Goal: Task Accomplishment & Management: Use online tool/utility

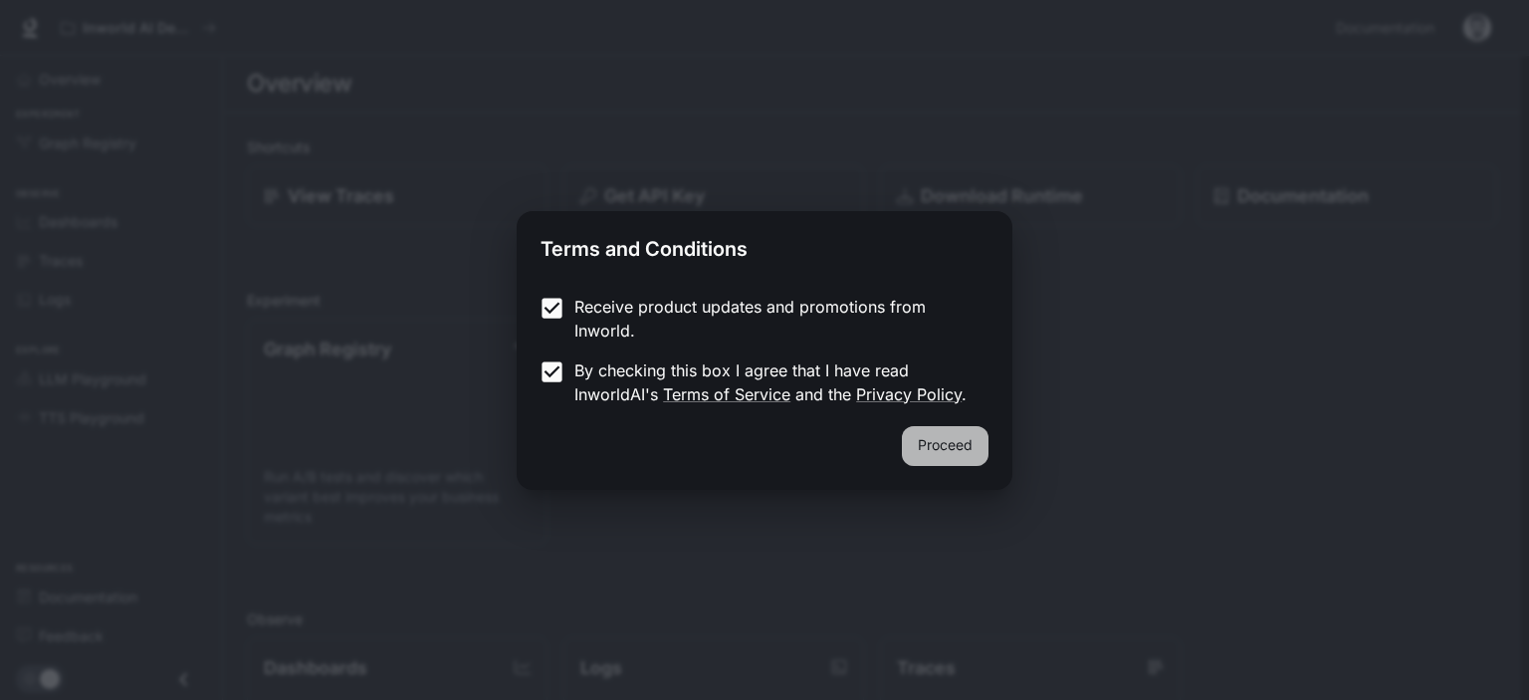
click at [924, 435] on button "Proceed" at bounding box center [945, 446] width 87 height 40
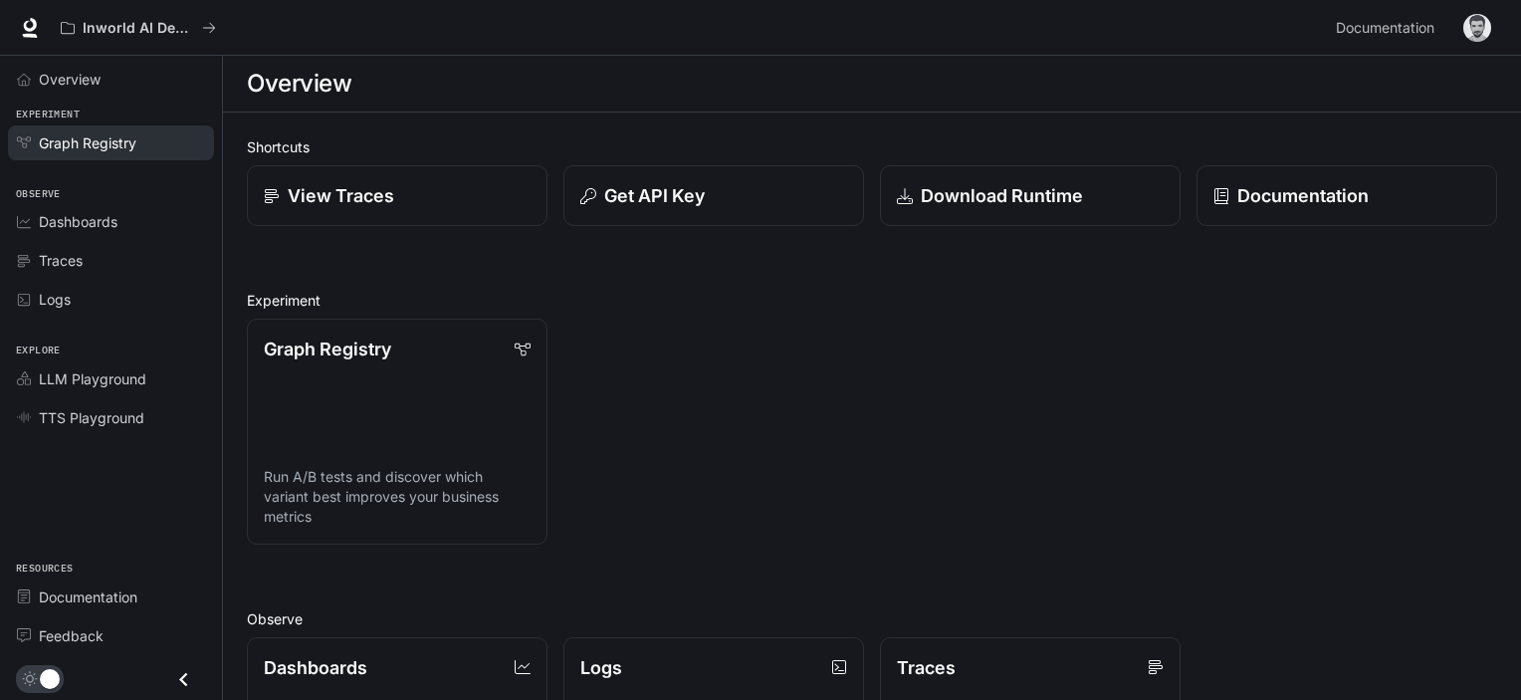
click at [108, 140] on span "Graph Registry" at bounding box center [88, 142] width 98 height 21
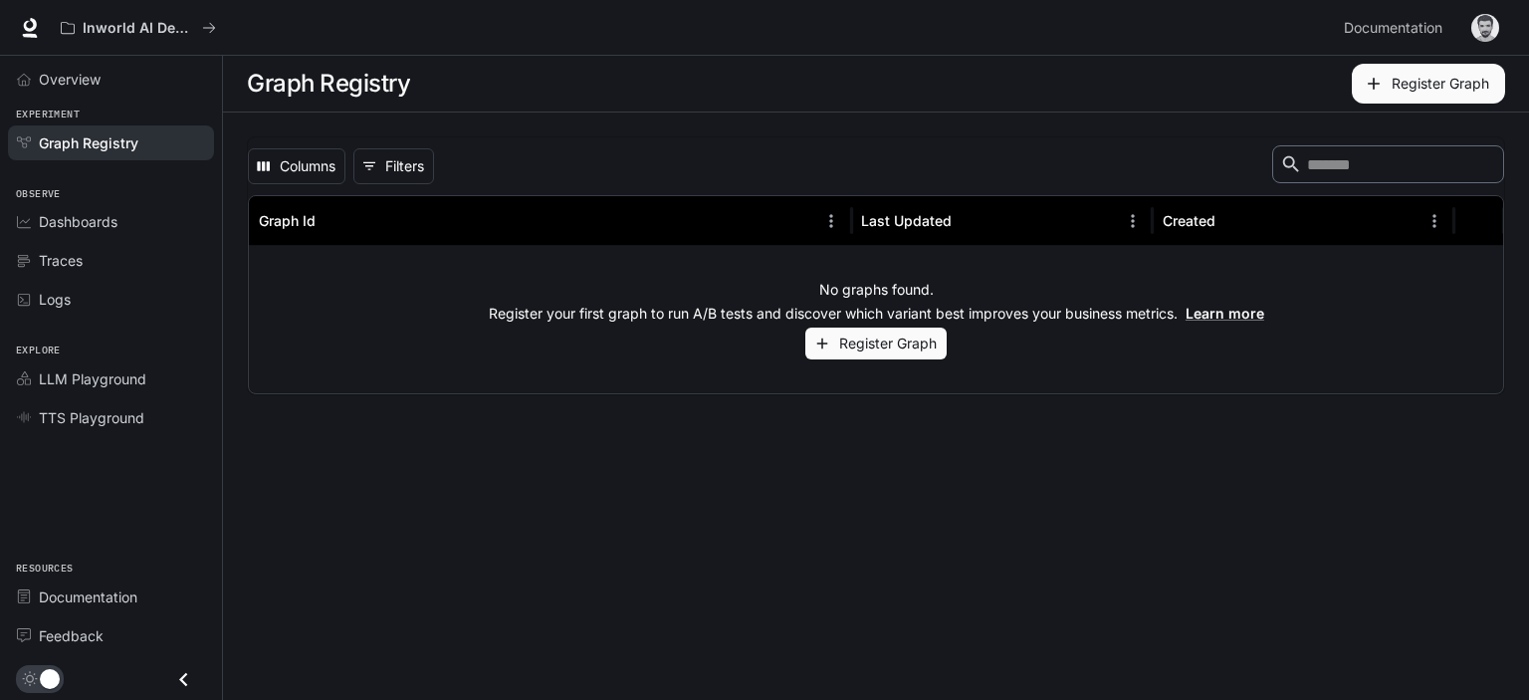
click at [889, 343] on button "Register Graph" at bounding box center [876, 344] width 141 height 33
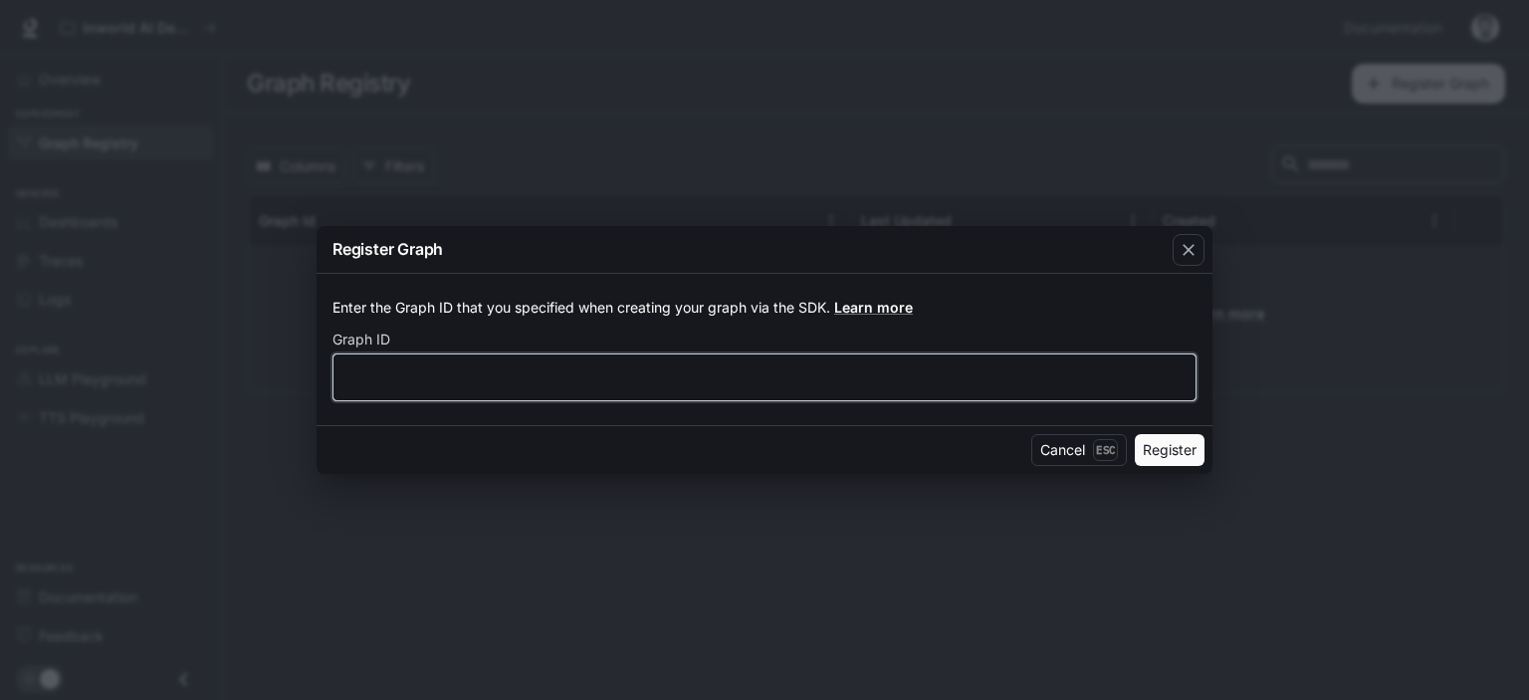
click at [823, 374] on input "text" at bounding box center [765, 377] width 862 height 20
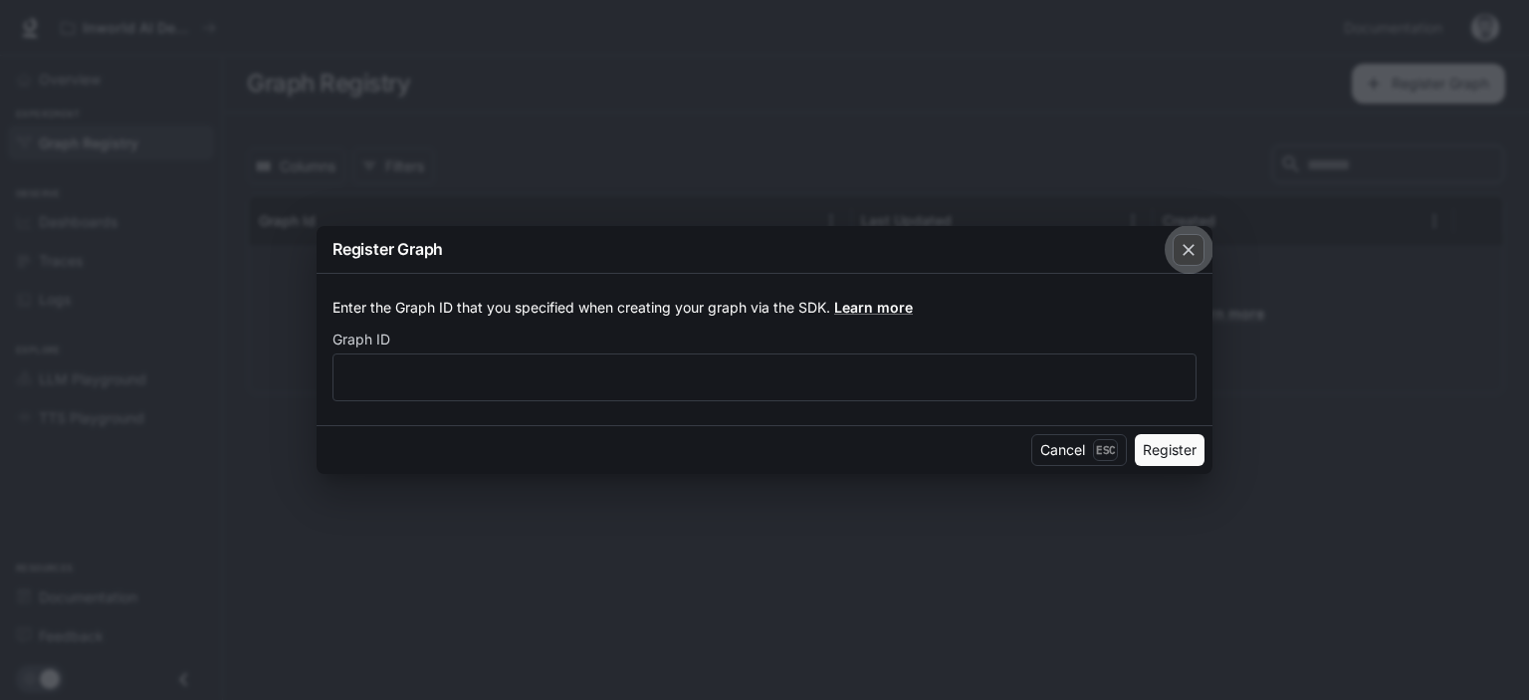
click at [1191, 252] on icon "button" at bounding box center [1189, 250] width 12 height 12
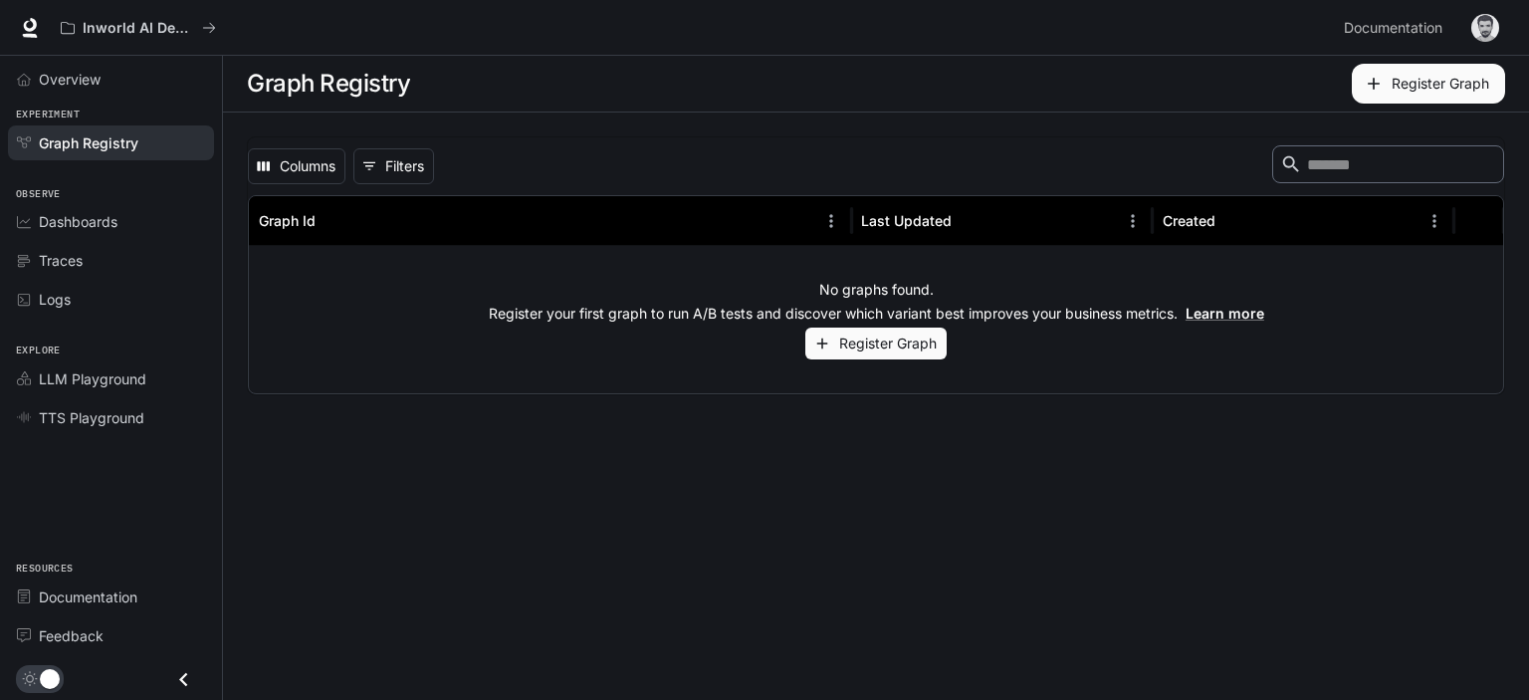
click at [85, 100] on div "Overview" at bounding box center [111, 79] width 222 height 47
click at [76, 79] on span "Overview" at bounding box center [70, 79] width 62 height 21
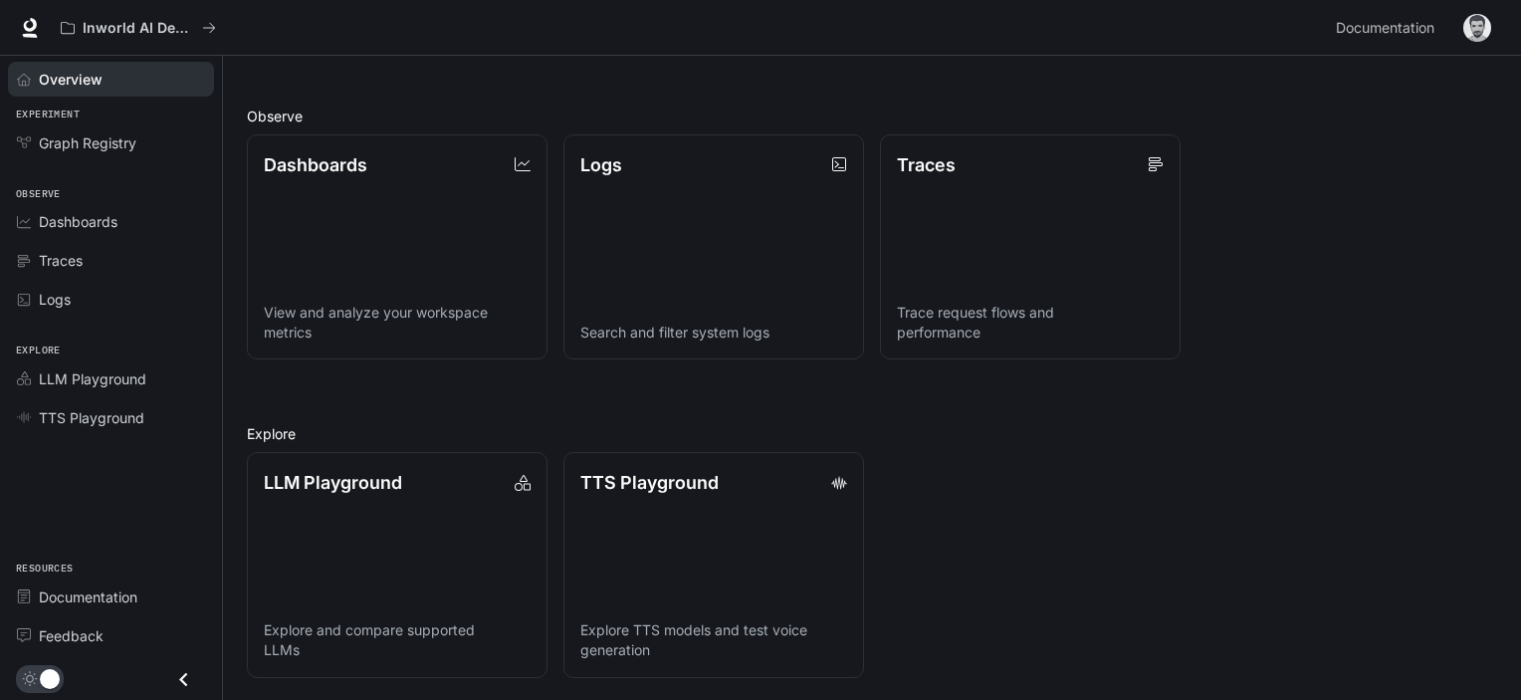
scroll to position [502, 0]
